Goal: Task Accomplishment & Management: Use online tool/utility

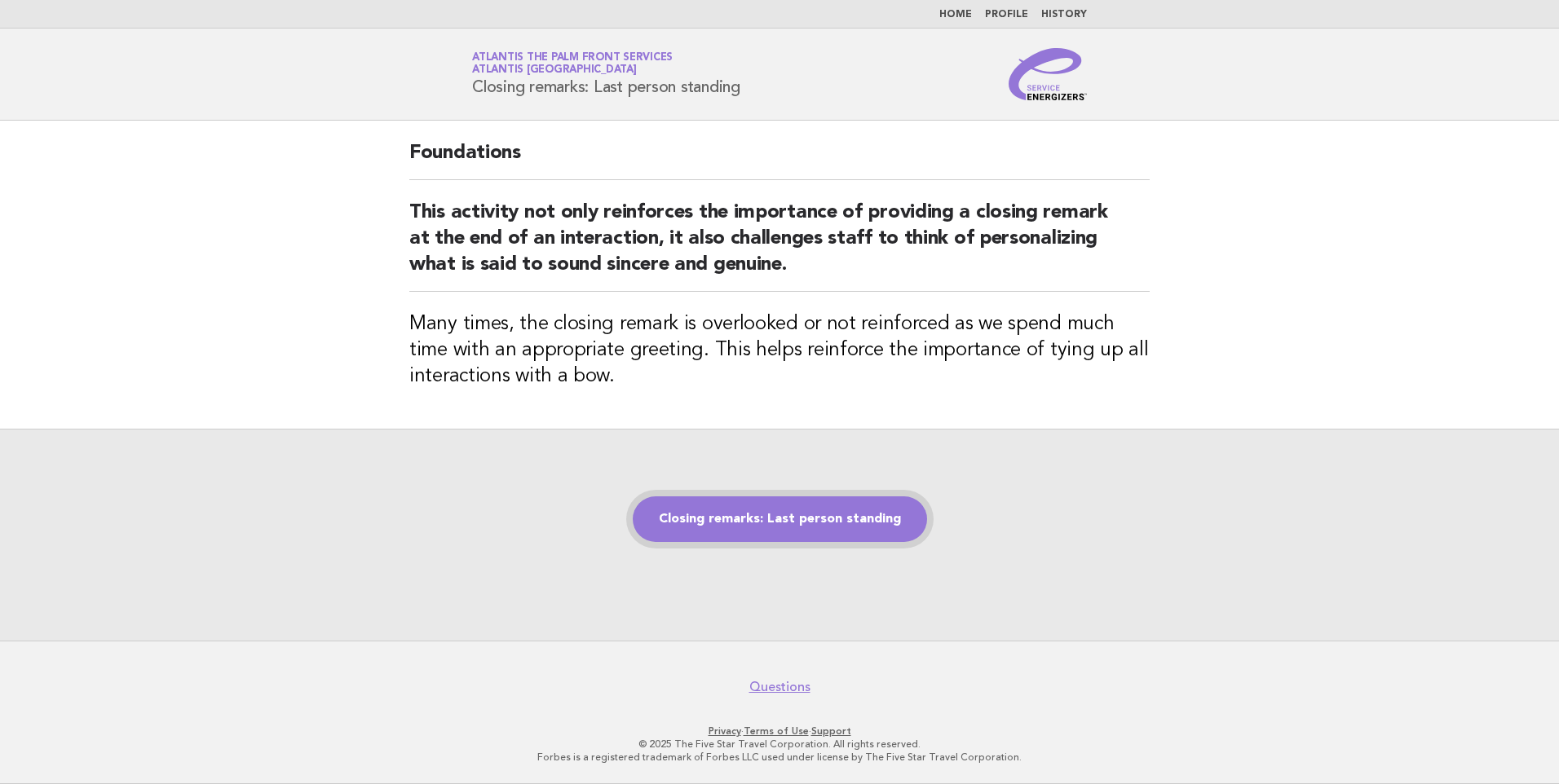
click at [780, 522] on link "Closing remarks: Last person standing" at bounding box center [780, 519] width 294 height 45
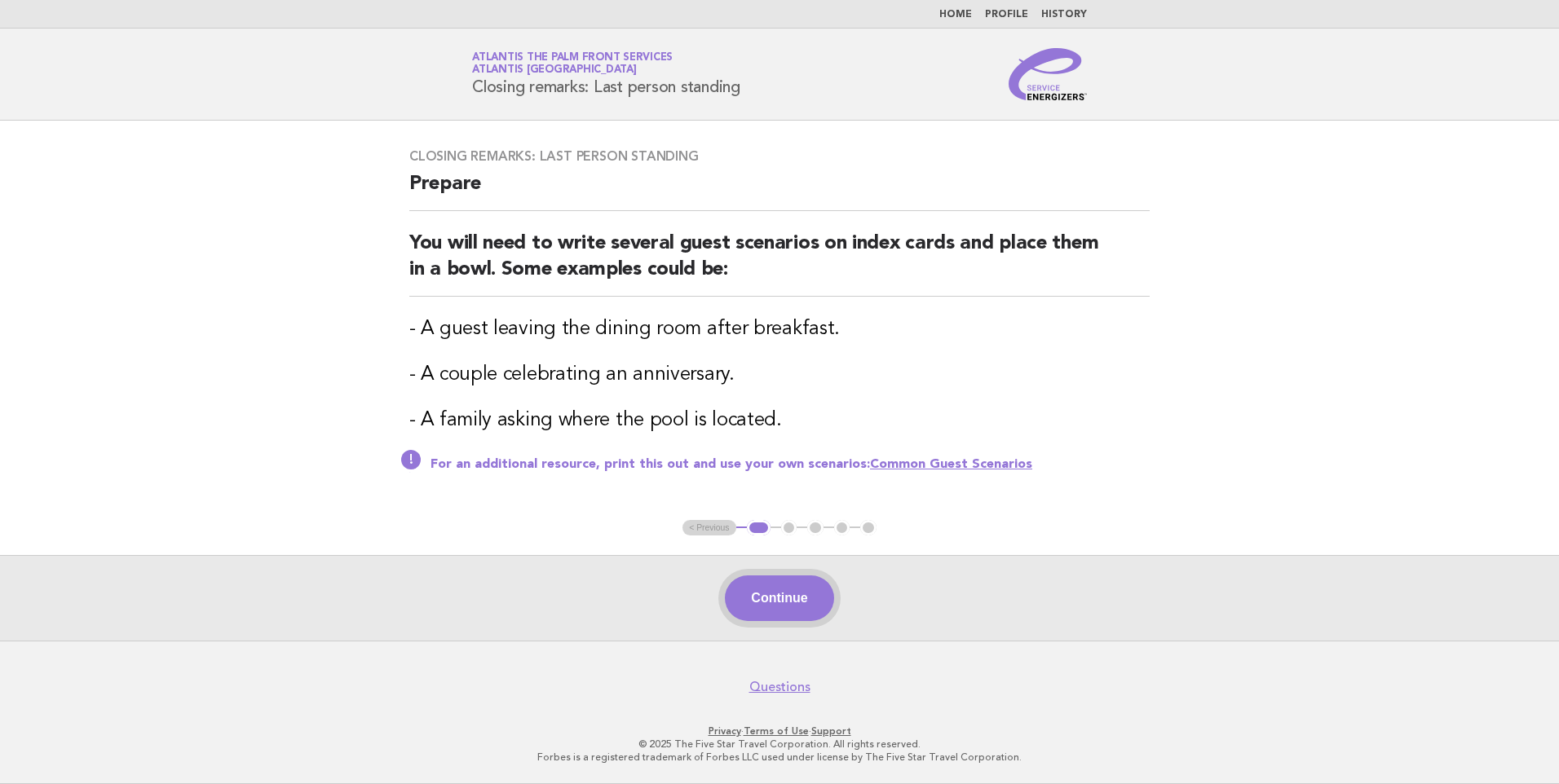
click at [782, 596] on button "Continue" at bounding box center [779, 598] width 109 height 45
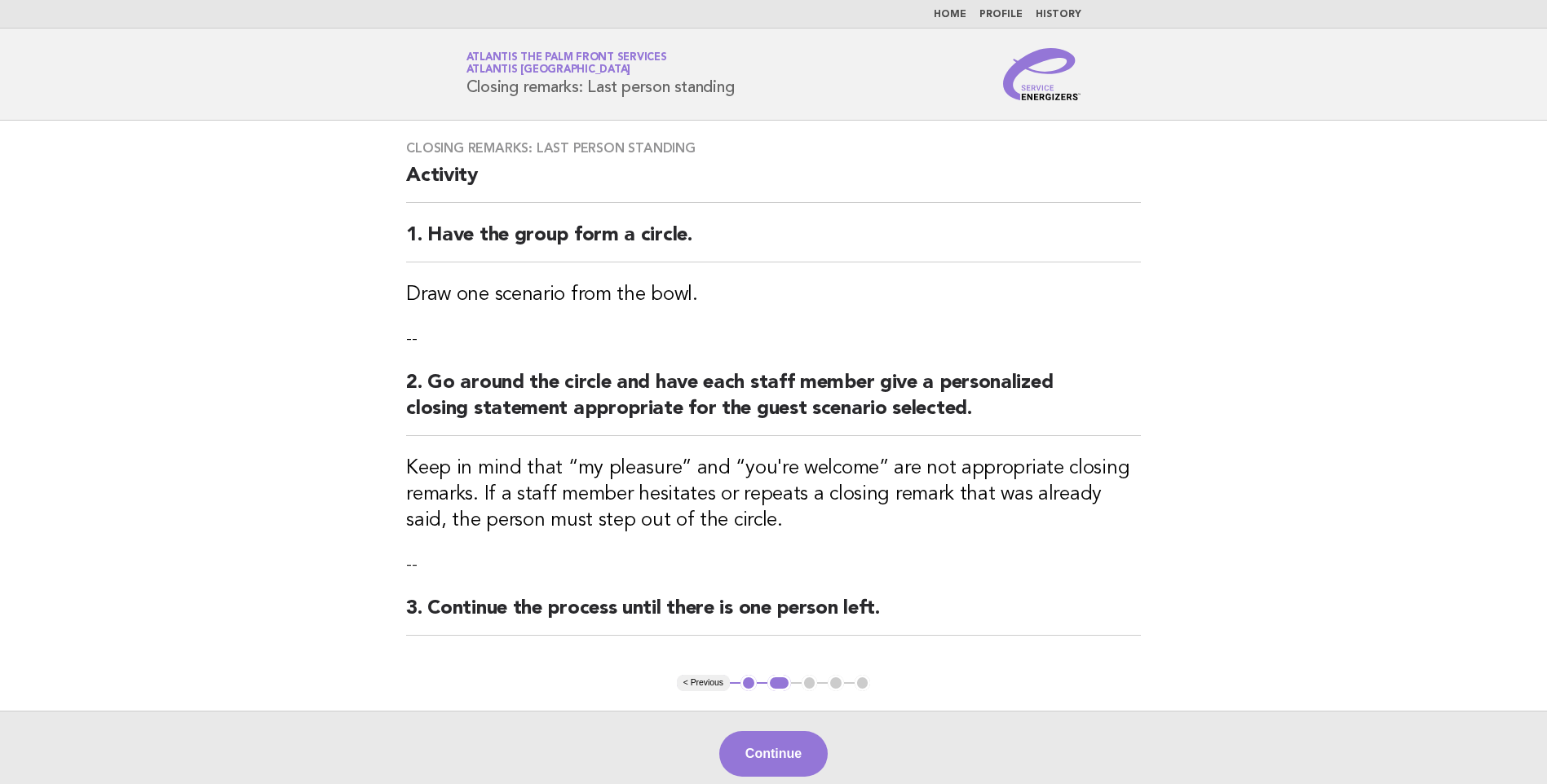
click at [794, 593] on div "Closing remarks: Last person standing Activity 1. Have the group form a circle.…" at bounding box center [774, 397] width 774 height 554
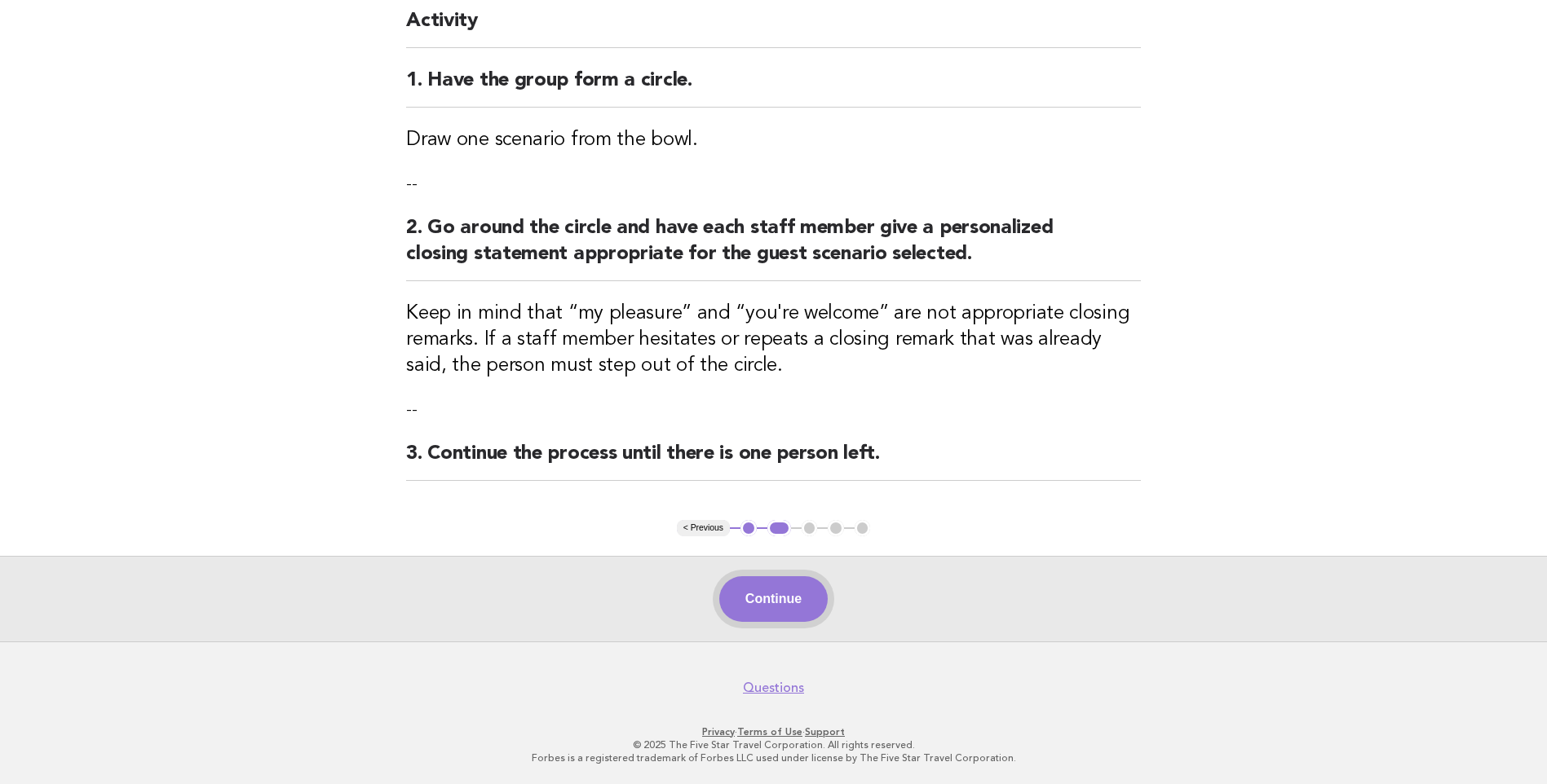
click at [791, 608] on button "Continue" at bounding box center [774, 599] width 109 height 45
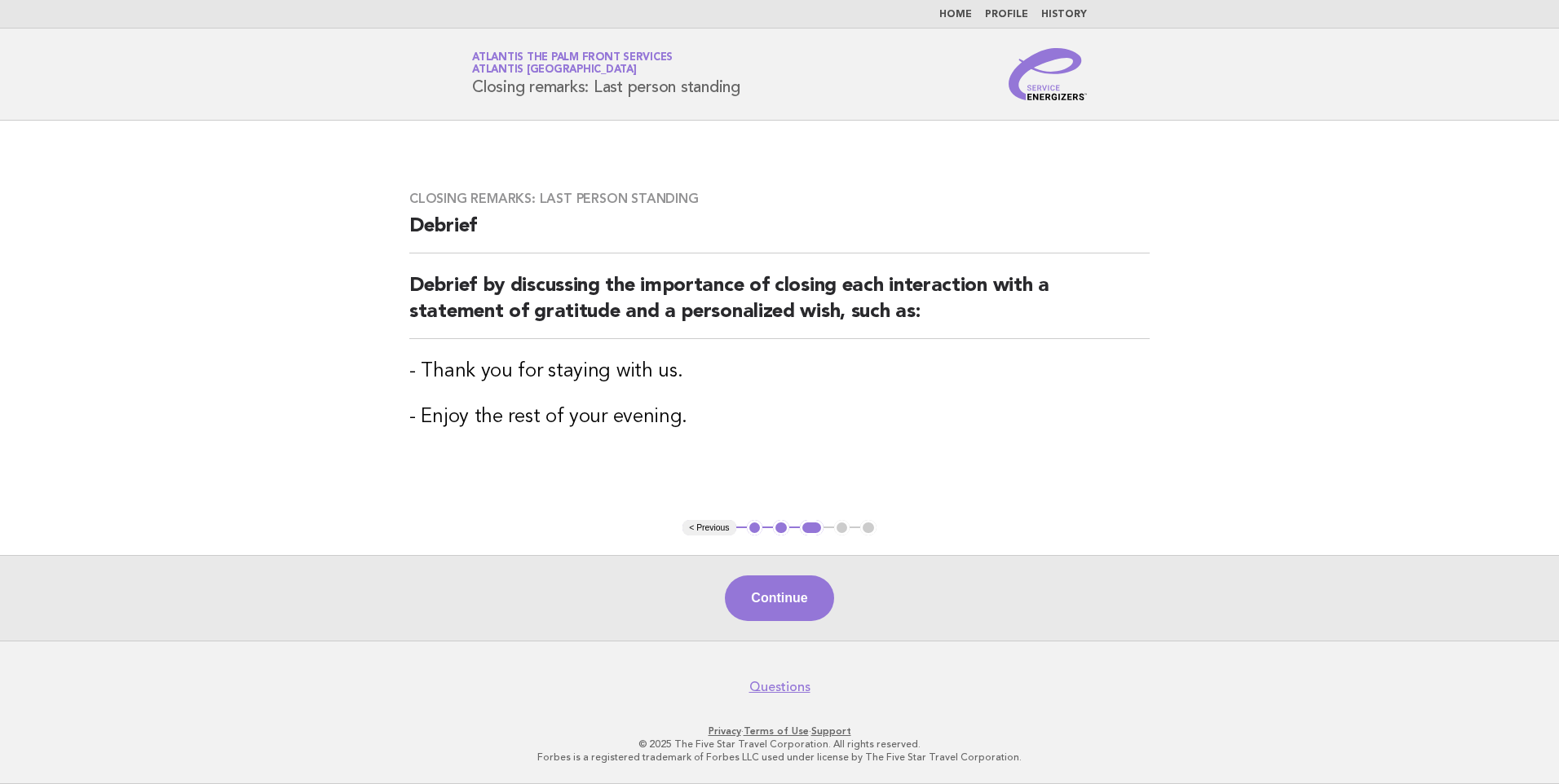
click at [801, 571] on div "Continue" at bounding box center [779, 598] width 1559 height 86
click at [799, 600] on button "Continue" at bounding box center [779, 598] width 109 height 45
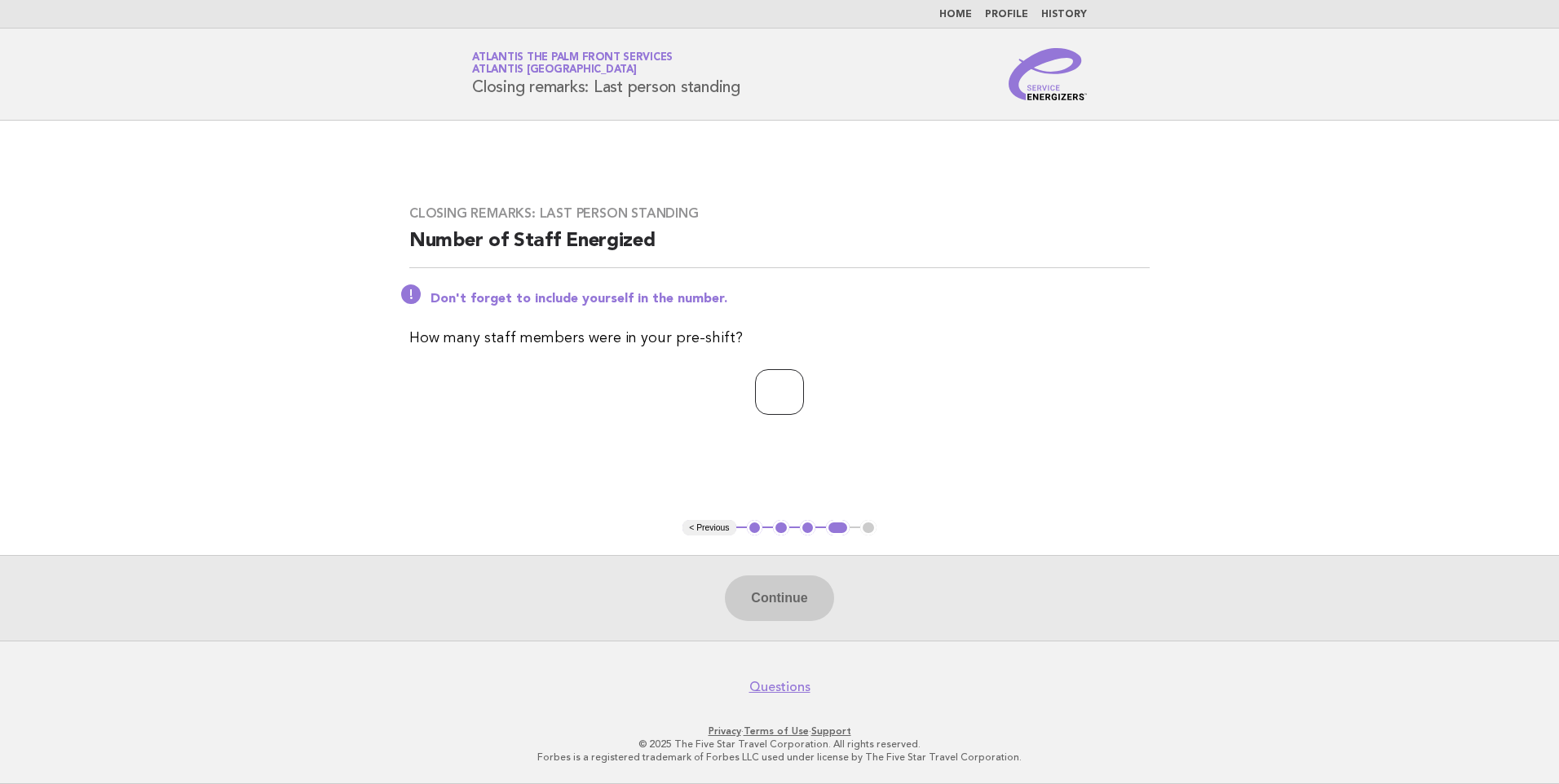
click at [778, 399] on input "number" at bounding box center [779, 391] width 49 height 45
type input "*"
click at [775, 592] on button "Continue" at bounding box center [779, 598] width 109 height 45
